Goal: Check status: Verify the current state of an ongoing process or item

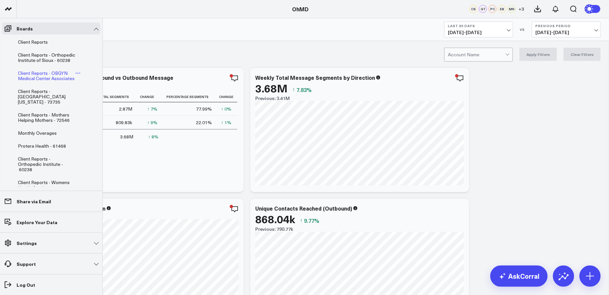
scroll to position [90, 0]
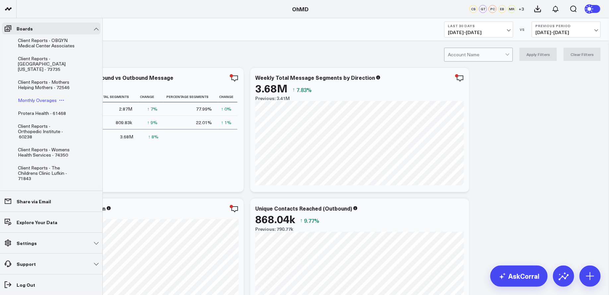
click at [41, 99] on span "Monthly Overages" at bounding box center [37, 100] width 39 height 6
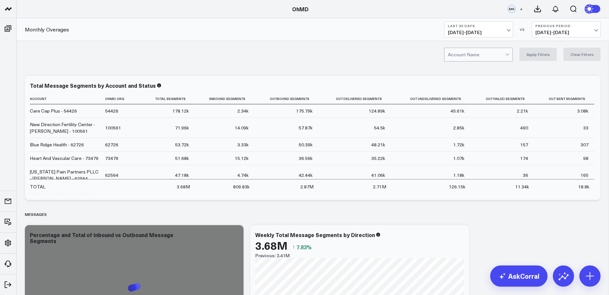
click at [471, 53] on div at bounding box center [476, 54] width 57 height 13
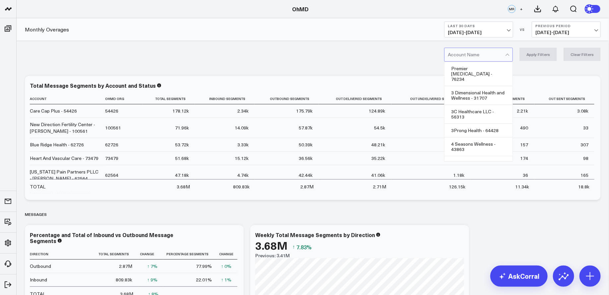
click at [478, 53] on div at bounding box center [476, 54] width 57 height 13
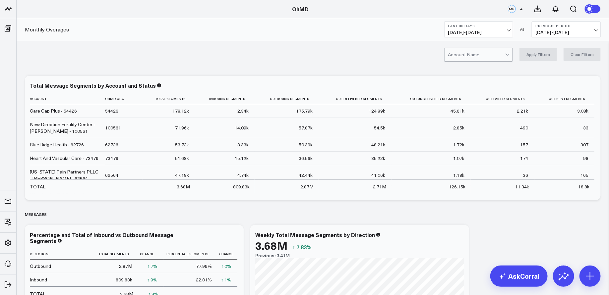
click at [478, 53] on div at bounding box center [476, 54] width 57 height 13
type input "bluestone"
click at [479, 66] on div "Bluestone Health - 102013" at bounding box center [479, 71] width 68 height 19
click at [497, 31] on span "[DATE] - [DATE]" at bounding box center [479, 32] width 62 height 5
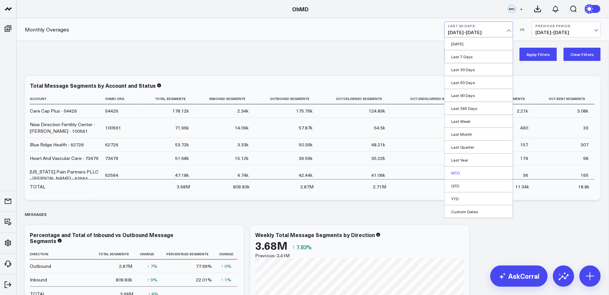
click at [460, 173] on link "MTD" at bounding box center [479, 173] width 68 height 13
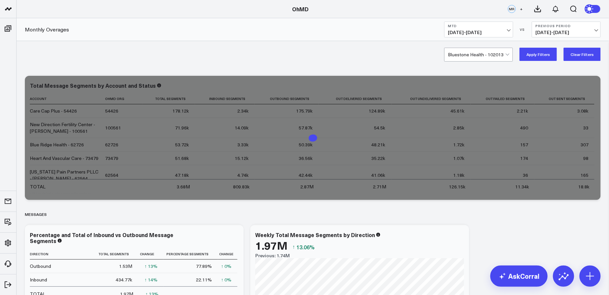
click at [537, 54] on button "Apply Filters" at bounding box center [538, 54] width 37 height 13
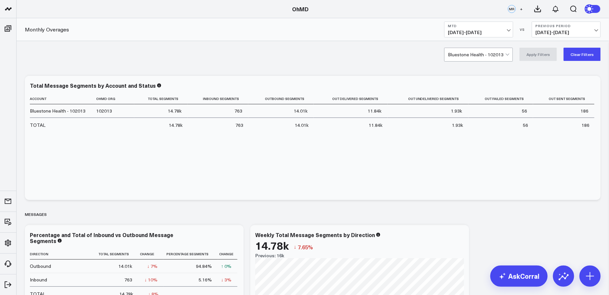
click at [350, 56] on div "Bluestone Health - 102013 Apply Filters Clear Filters" at bounding box center [313, 54] width 592 height 27
